Goal: Information Seeking & Learning: Learn about a topic

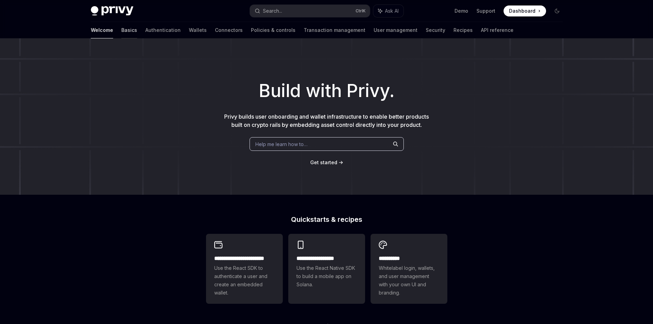
click at [121, 32] on link "Basics" at bounding box center [129, 30] width 16 height 16
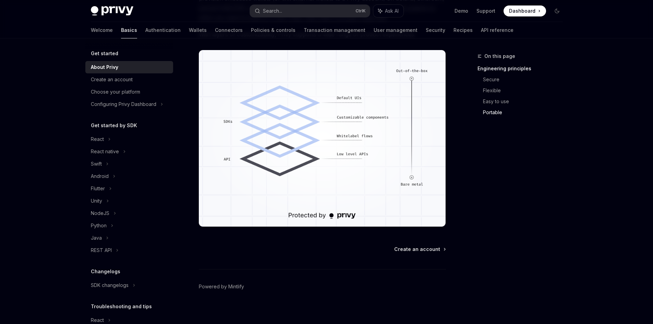
scroll to position [573, 0]
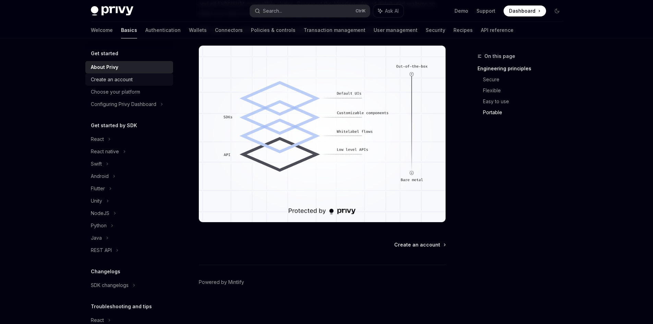
click at [125, 79] on div "Create an account" at bounding box center [112, 79] width 42 height 8
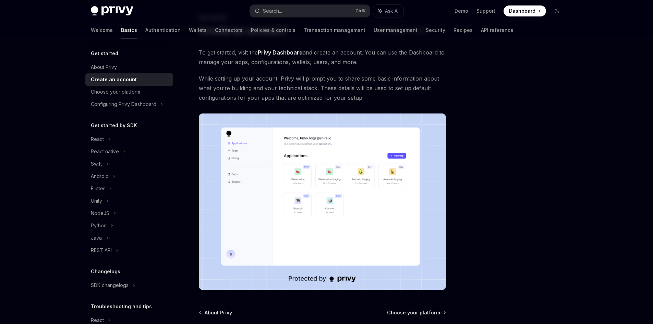
scroll to position [107, 0]
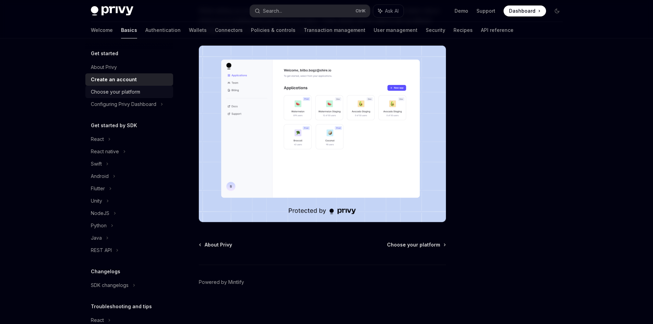
click at [126, 90] on div "Choose your platform" at bounding box center [115, 92] width 49 height 8
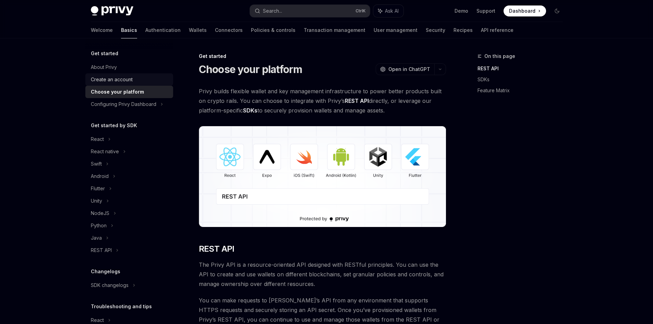
click at [131, 76] on div "Create an account" at bounding box center [112, 79] width 42 height 8
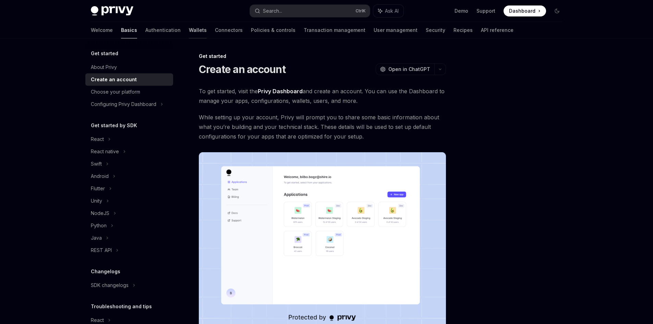
click at [189, 28] on link "Wallets" at bounding box center [198, 30] width 18 height 16
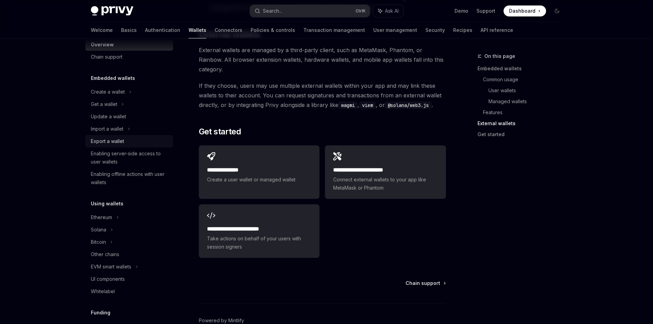
scroll to position [34, 0]
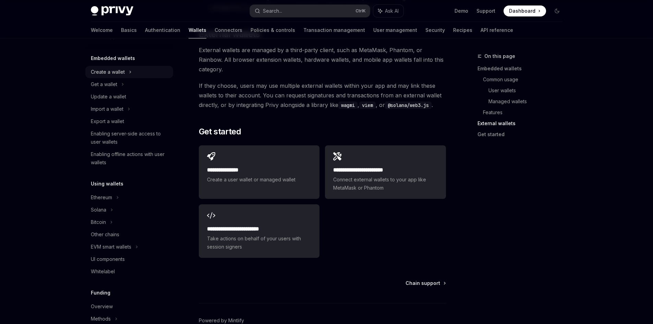
click at [112, 66] on div "Create a wallet" at bounding box center [129, 72] width 88 height 12
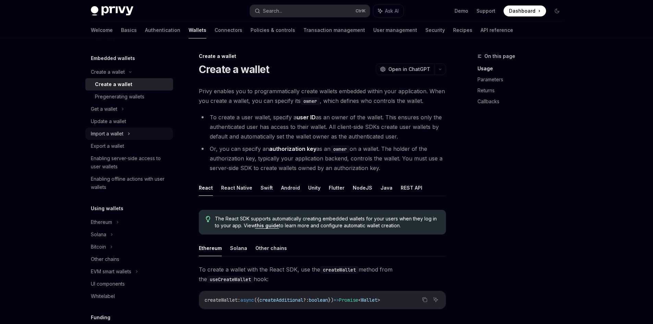
click at [107, 133] on div "Import a wallet" at bounding box center [107, 134] width 33 height 8
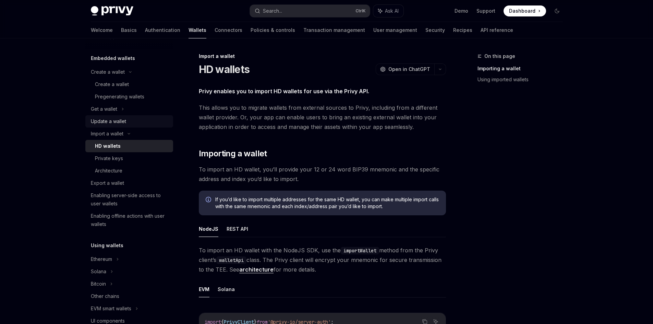
click at [109, 122] on div "Update a wallet" at bounding box center [108, 121] width 35 height 8
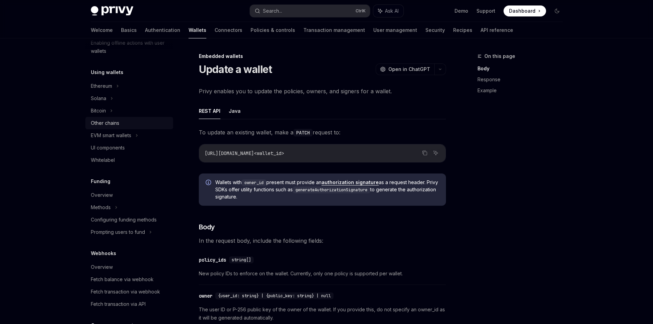
scroll to position [206, 0]
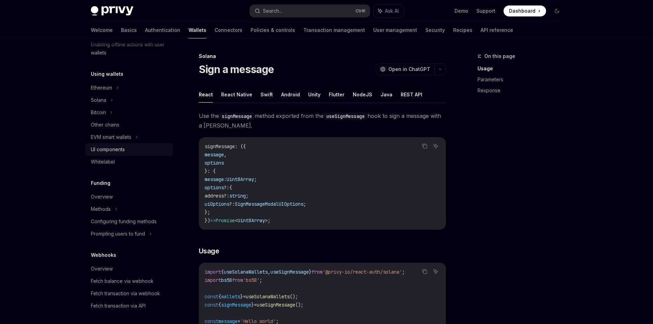
click at [114, 148] on div "UI components" at bounding box center [108, 149] width 34 height 8
type textarea "*"
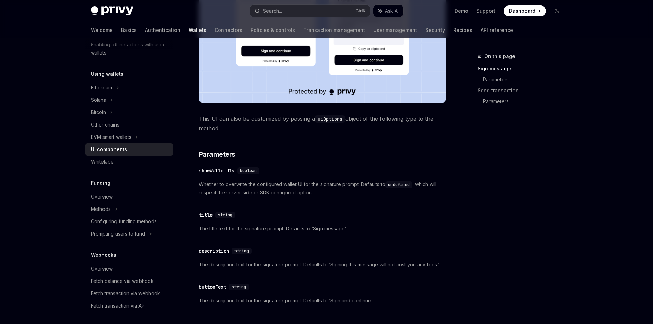
scroll to position [274, 0]
